Goal: Transaction & Acquisition: Purchase product/service

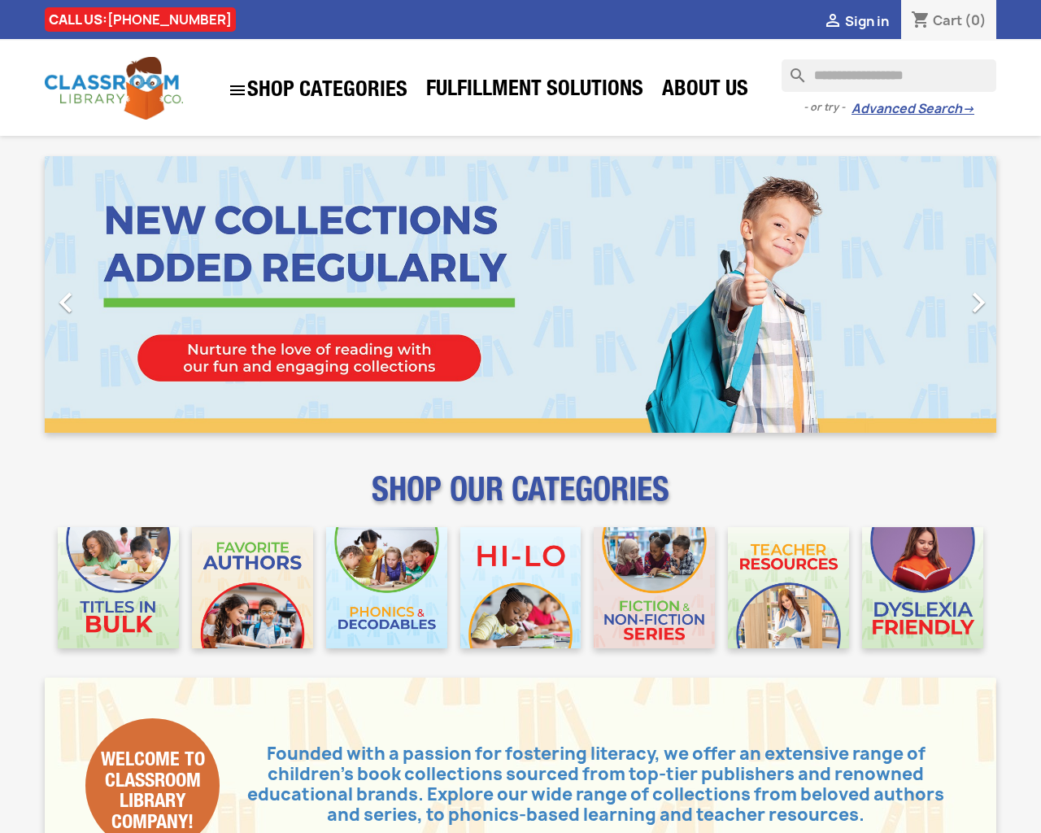
type input "***"
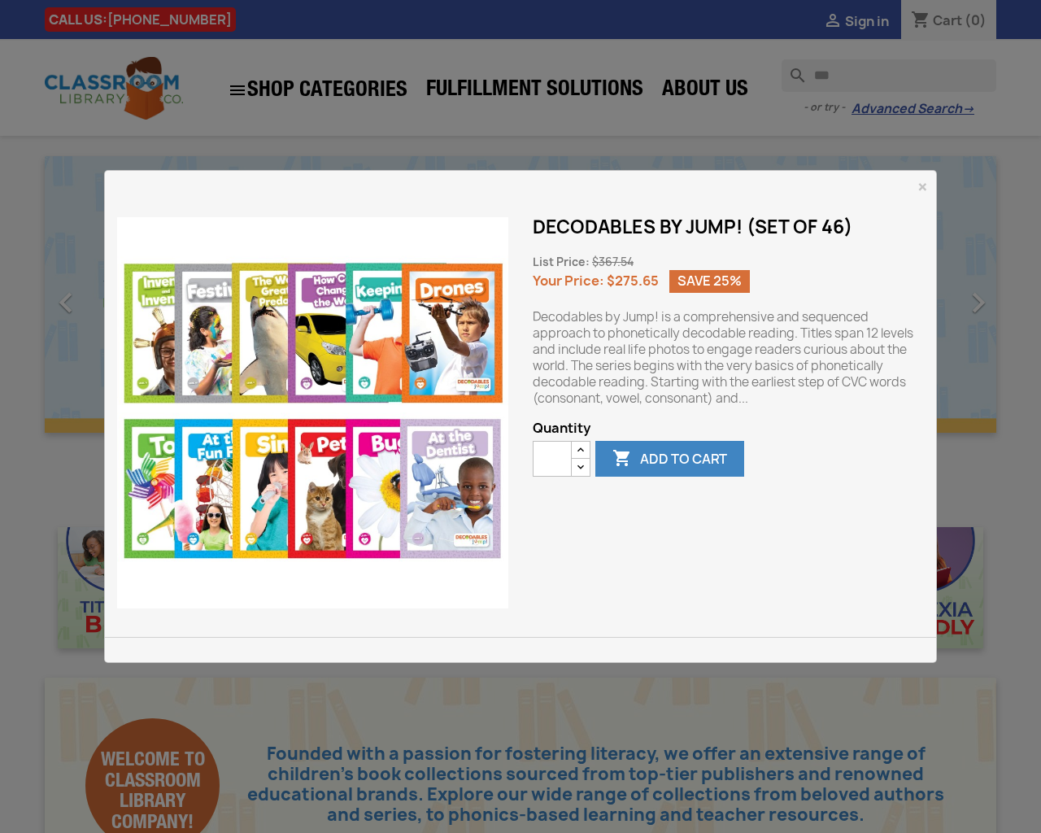
type button "e"
type input "*"
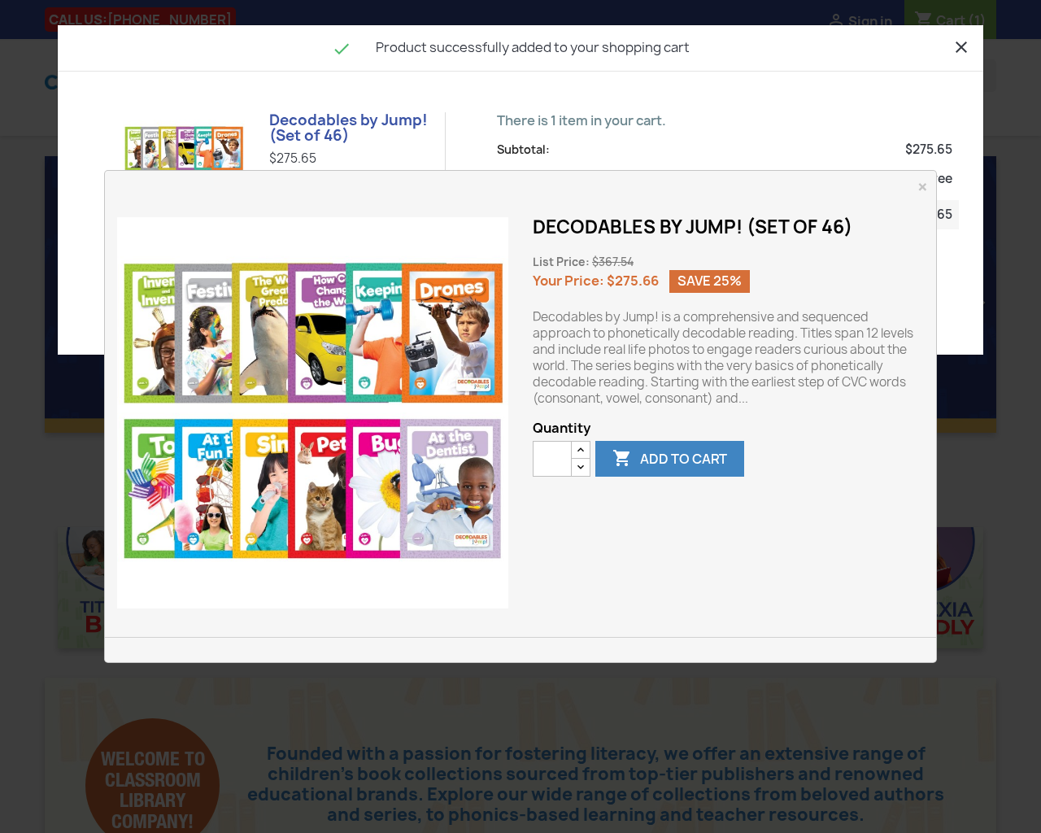
type button "e"
type input "*"
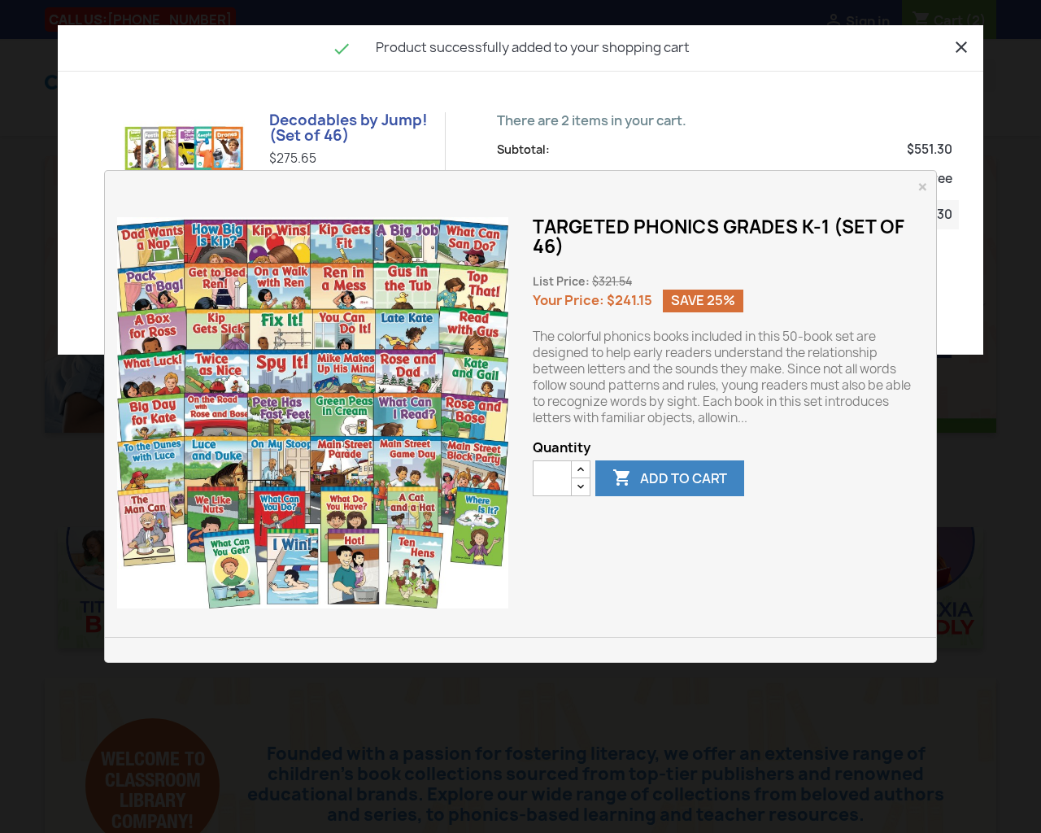
type button "e"
type input "*"
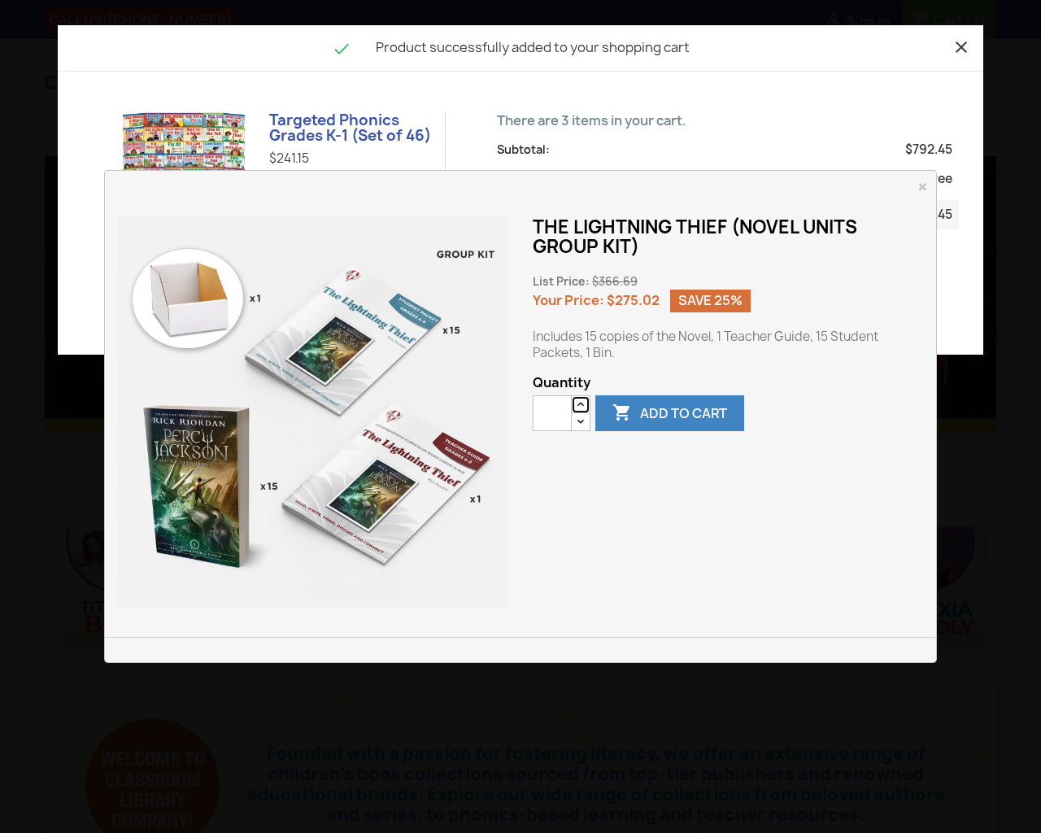
type button "e"
type input "*"
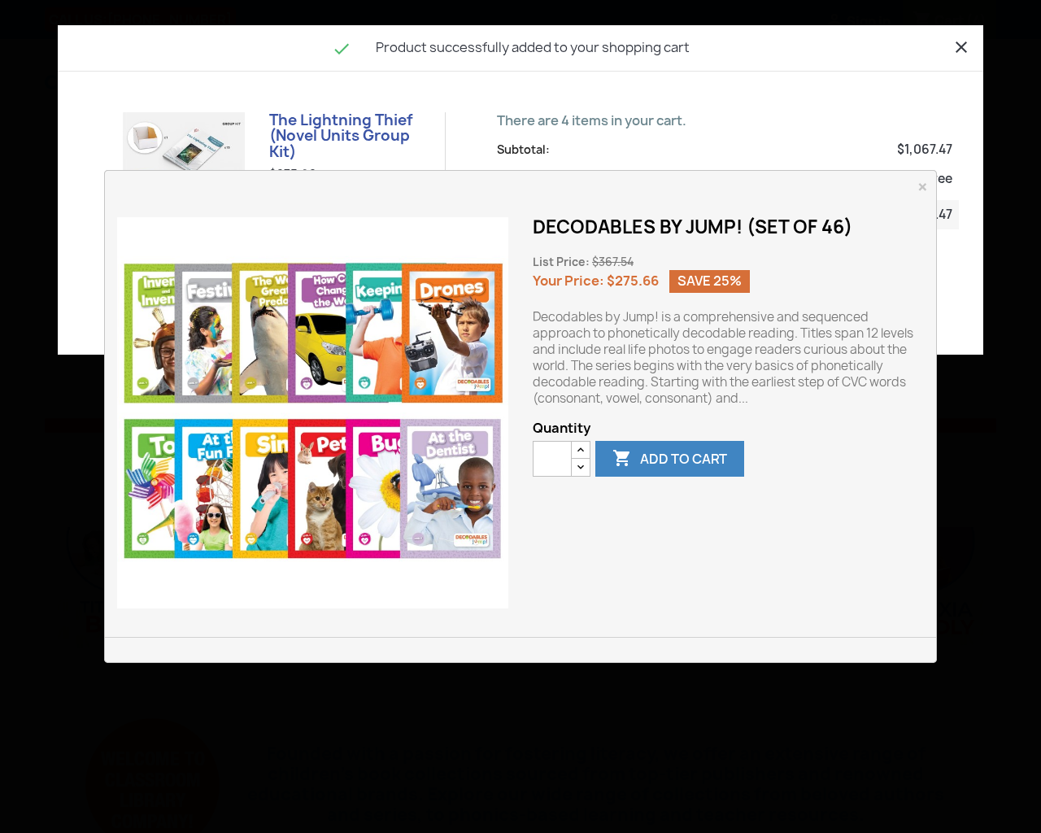
type button "e"
type input "*"
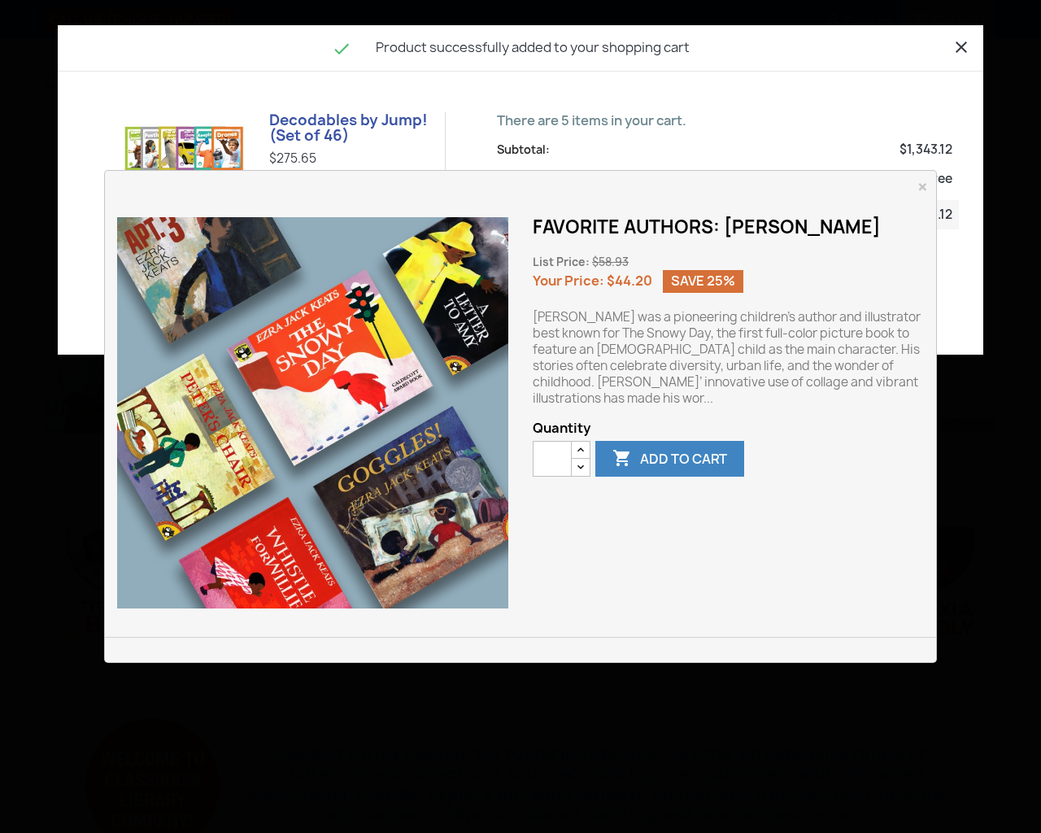
type button "e"
type input "*"
